Goal: Task Accomplishment & Management: Use online tool/utility

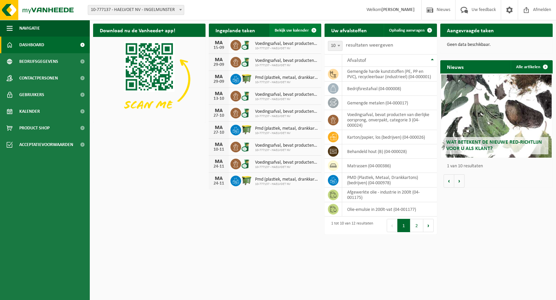
click at [315, 31] on span at bounding box center [313, 30] width 13 height 13
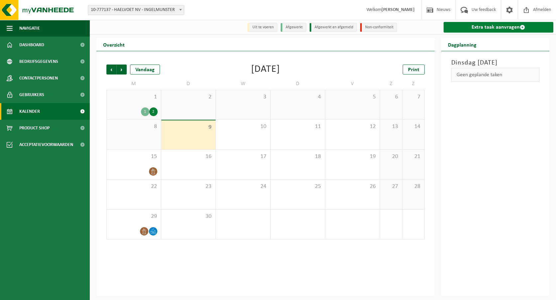
click at [477, 27] on link "Extra taak aanvragen" at bounding box center [499, 27] width 110 height 11
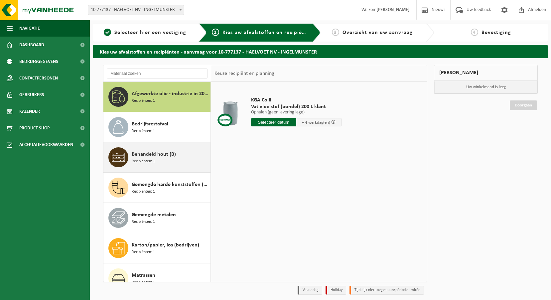
click at [171, 161] on div "Behandeld hout (B) Recipiënten: 1" at bounding box center [170, 157] width 77 height 20
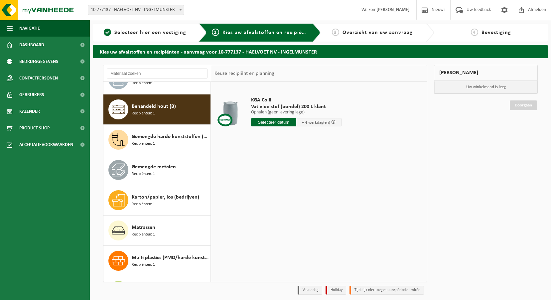
scroll to position [61, 0]
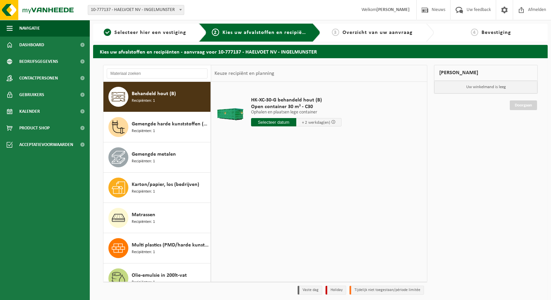
click at [258, 123] on input "text" at bounding box center [273, 122] width 45 height 8
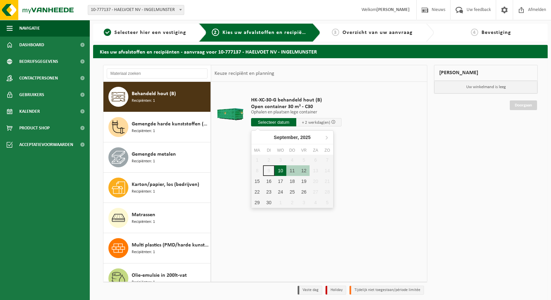
click at [280, 168] on div "10" at bounding box center [281, 170] width 12 height 11
type input "Van 2025-09-10"
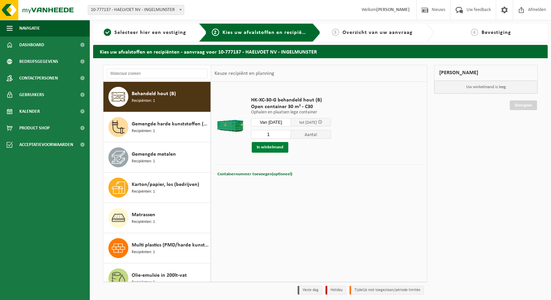
click at [278, 147] on button "In winkelmand" at bounding box center [270, 147] width 37 height 11
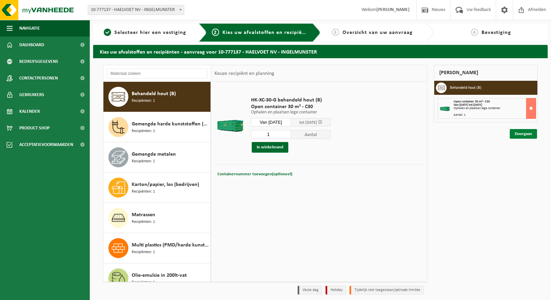
click at [518, 134] on link "Doorgaan" at bounding box center [523, 134] width 27 height 10
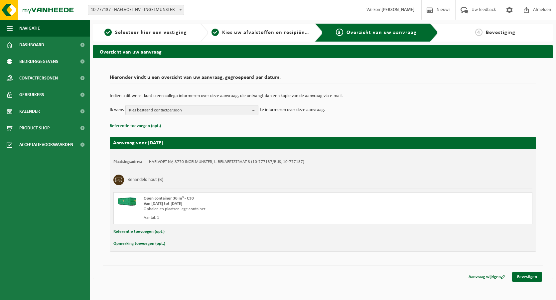
click at [252, 110] on b "button" at bounding box center [255, 109] width 6 height 9
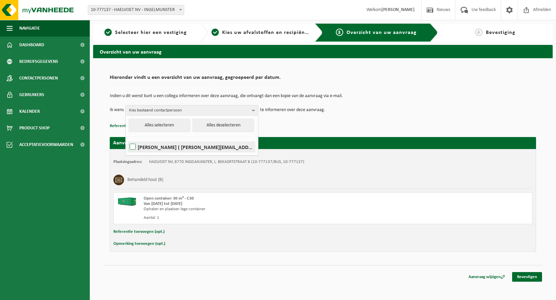
click at [241, 146] on label "NICOLAS COTTENIER ( nicolas.cottenier@haelvoet.com )" at bounding box center [191, 147] width 126 height 10
click at [127, 139] on input "NICOLAS COTTENIER ( nicolas.cottenier@haelvoet.com )" at bounding box center [127, 138] width 0 height 0
checkbox input "true"
click at [346, 115] on div "Indien u dit wenst kunt u een collega informeren over deze aanvraag, die ontvan…" at bounding box center [323, 104] width 426 height 35
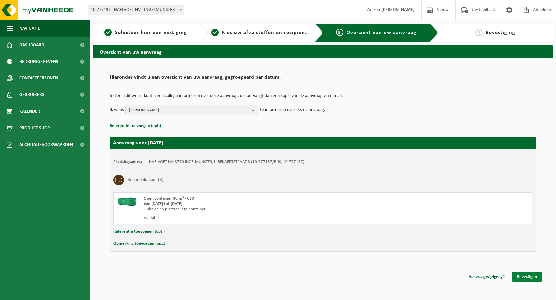
click at [523, 278] on link "Bevestigen" at bounding box center [527, 277] width 30 height 10
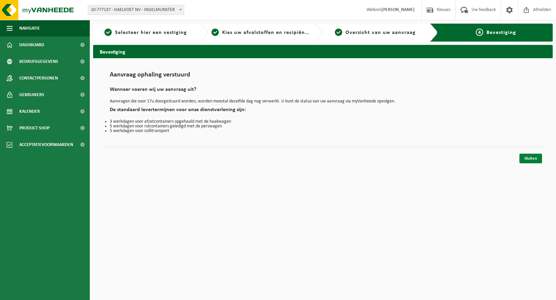
click at [534, 160] on link "Sluiten" at bounding box center [530, 159] width 23 height 10
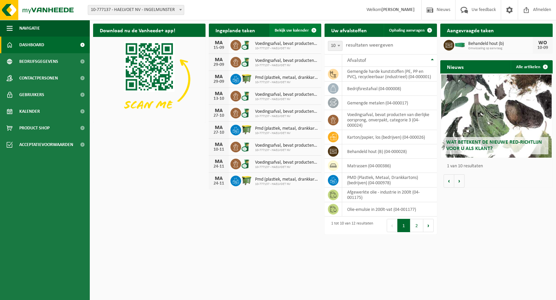
click at [313, 30] on span at bounding box center [313, 30] width 13 height 13
